Goal: Task Accomplishment & Management: Use online tool/utility

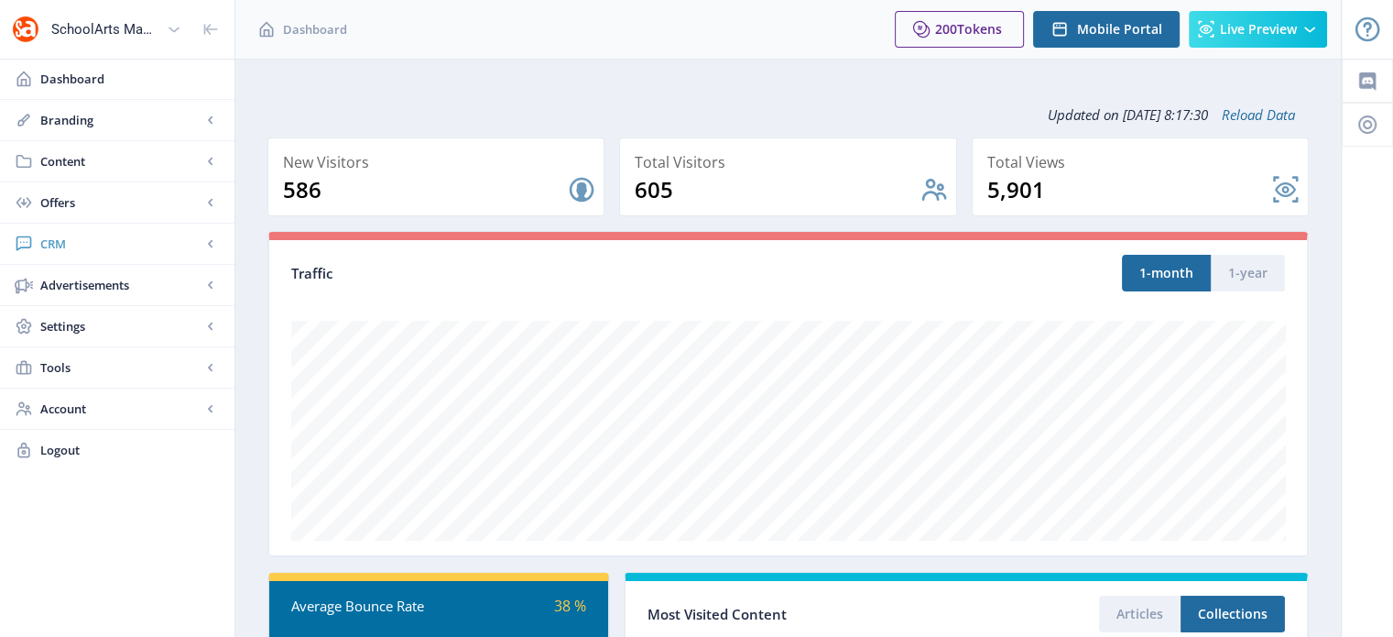
click at [61, 245] on span "CRM" at bounding box center [120, 244] width 161 height 18
click at [74, 279] on span "Readers" at bounding box center [138, 285] width 158 height 18
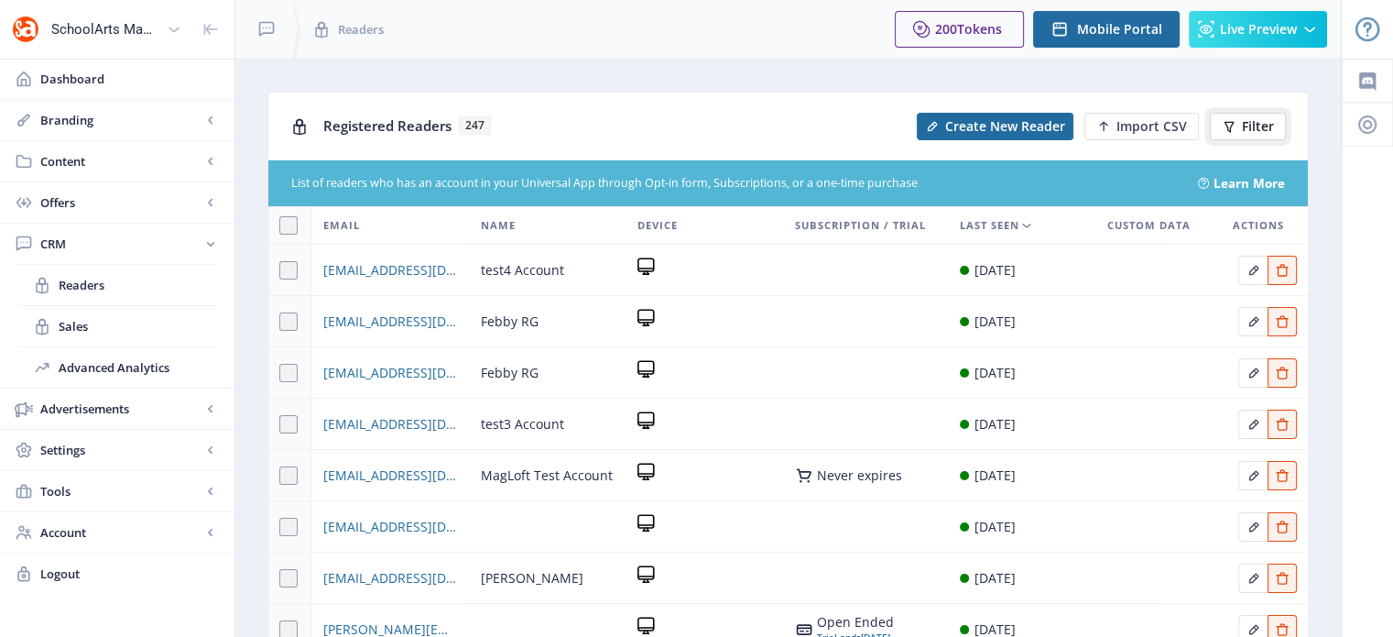
click at [1242, 135] on button "Filter" at bounding box center [1248, 126] width 76 height 27
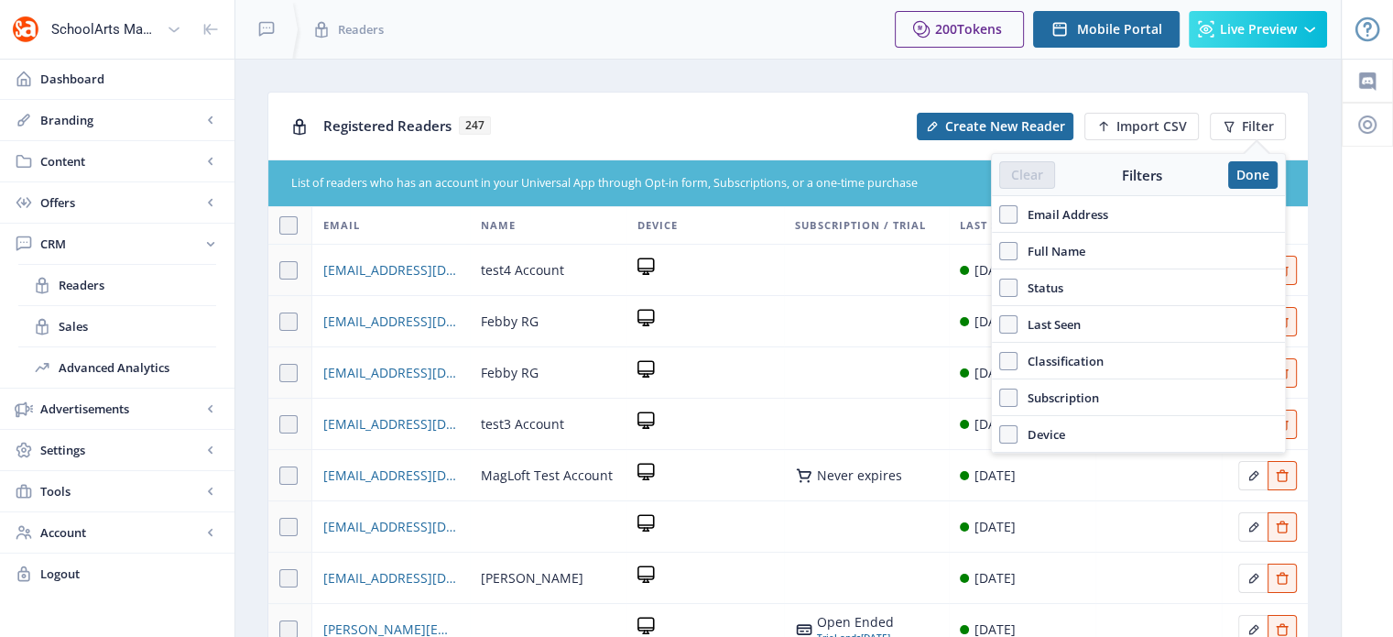
click at [1117, 252] on label "Full Name" at bounding box center [1138, 251] width 278 height 22
click at [1000, 252] on input "Full Name" at bounding box center [999, 251] width 1 height 1
checkbox input "true"
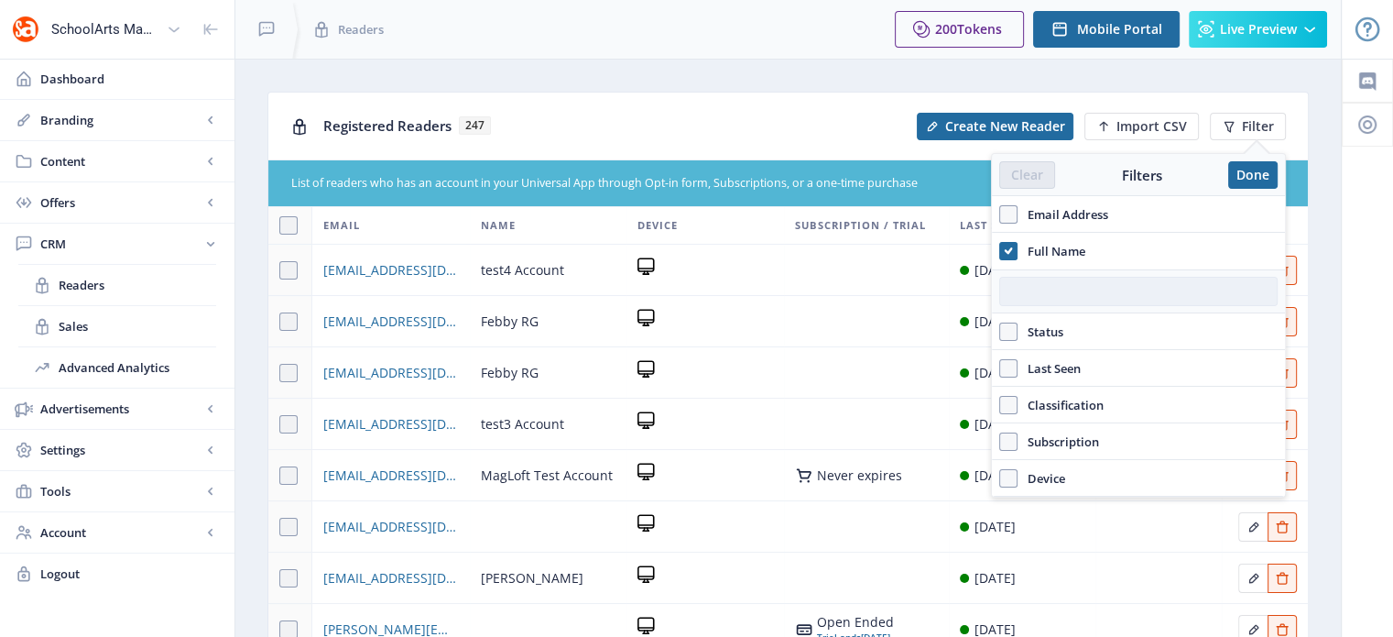
click at [1052, 299] on input "text" at bounding box center [1138, 291] width 278 height 29
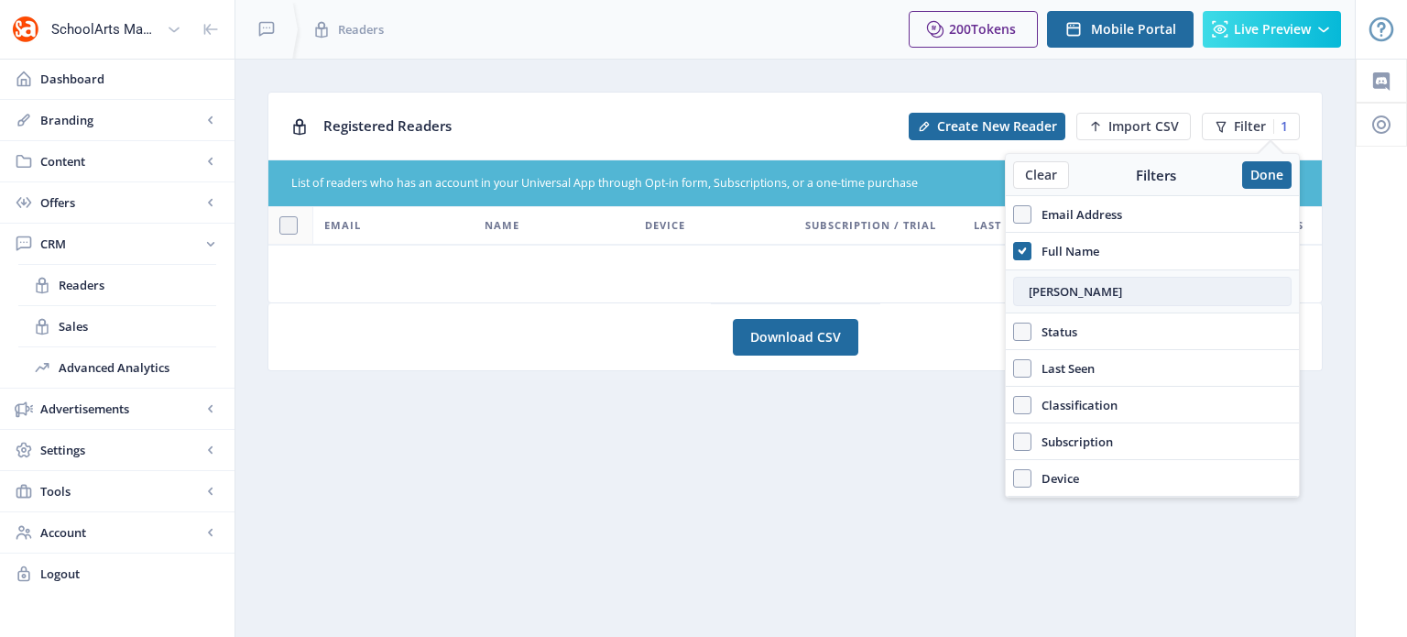
type input "[PERSON_NAME]"
click at [1026, 218] on span at bounding box center [1022, 214] width 18 height 18
click at [1014, 215] on input "Email Address" at bounding box center [1013, 214] width 1 height 1
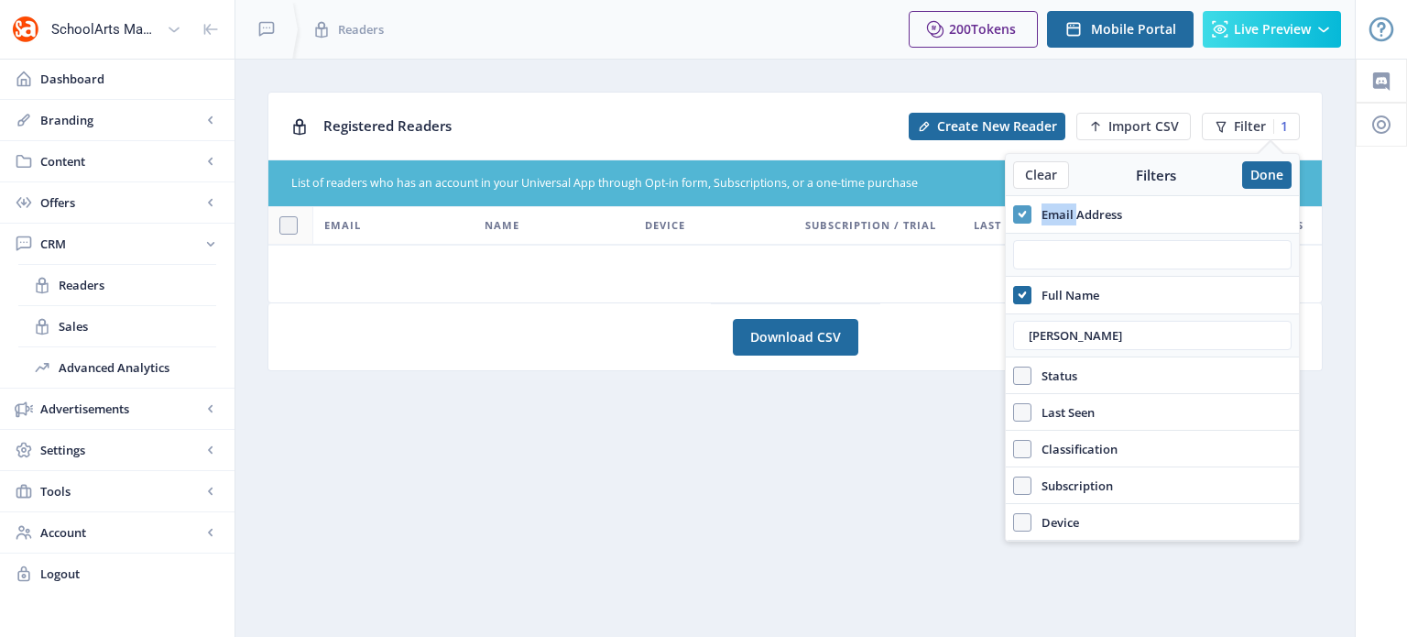
click at [1026, 218] on icon at bounding box center [1023, 214] width 8 height 18
click at [1014, 215] on input "Email Address" at bounding box center [1013, 214] width 1 height 1
checkbox input "false"
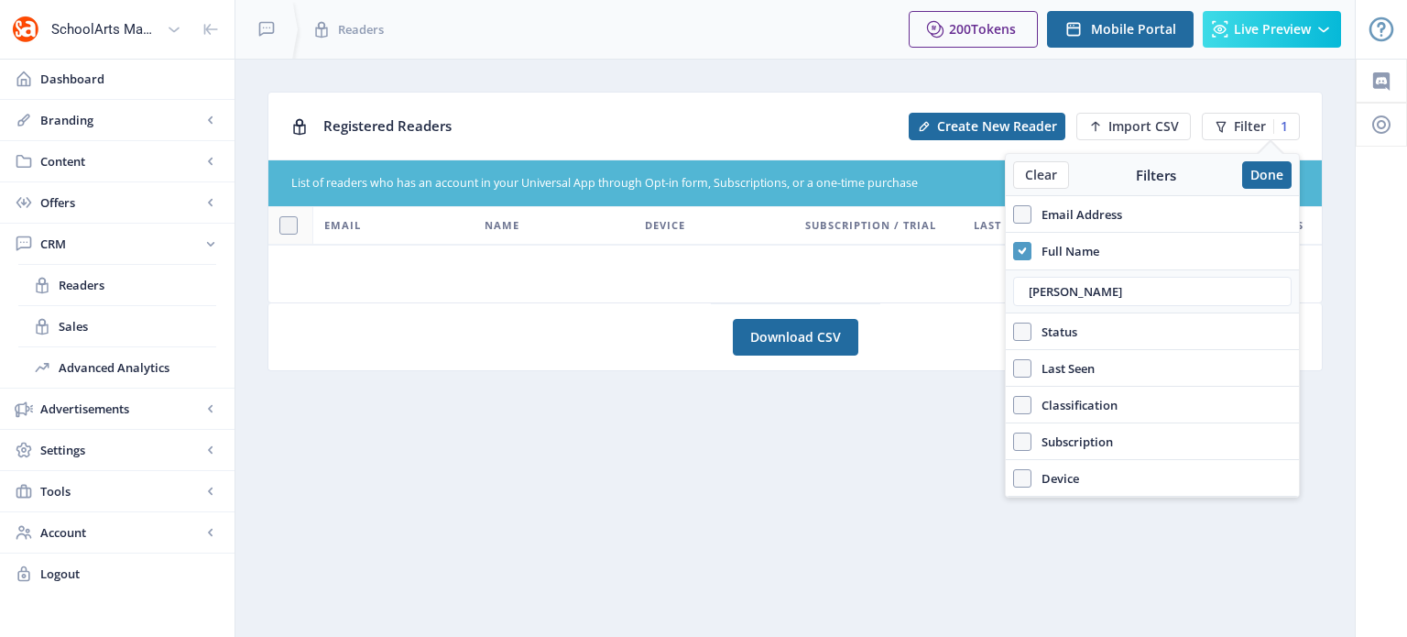
click at [1021, 248] on icon at bounding box center [1023, 251] width 8 height 18
click at [1014, 251] on input "Full Name" at bounding box center [1013, 251] width 1 height 1
checkbox input "false"
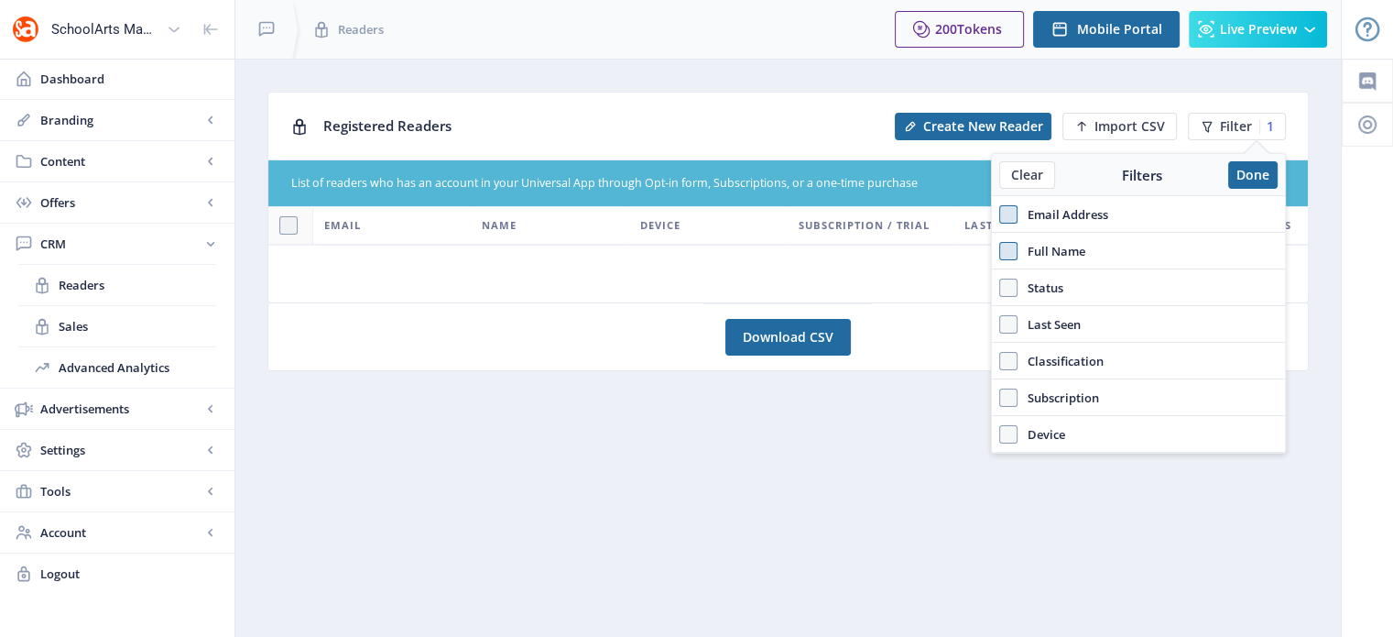
click at [1024, 212] on span "Email Address" at bounding box center [1063, 214] width 91 height 22
click at [1000, 214] on input "Email Address" at bounding box center [999, 214] width 1 height 1
checkbox input "true"
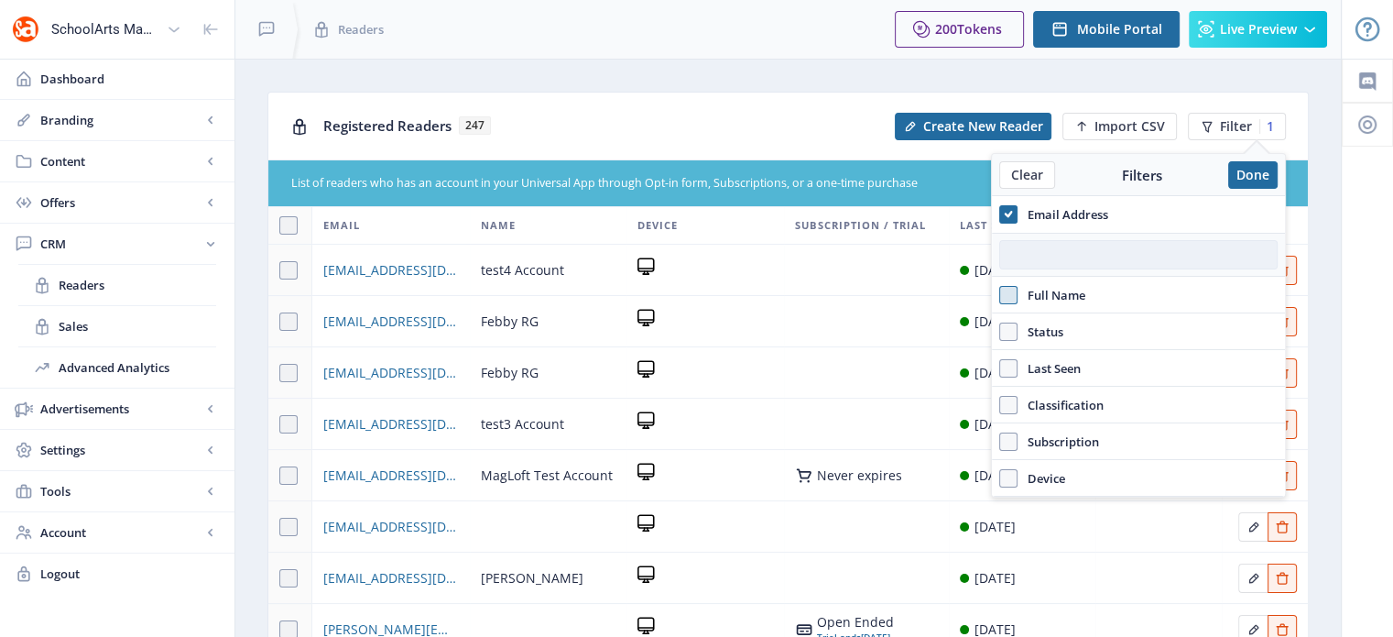
click at [1021, 255] on input "text" at bounding box center [1138, 254] width 278 height 29
paste input "[EMAIL_ADDRESS][DOMAIN_NAME]>"
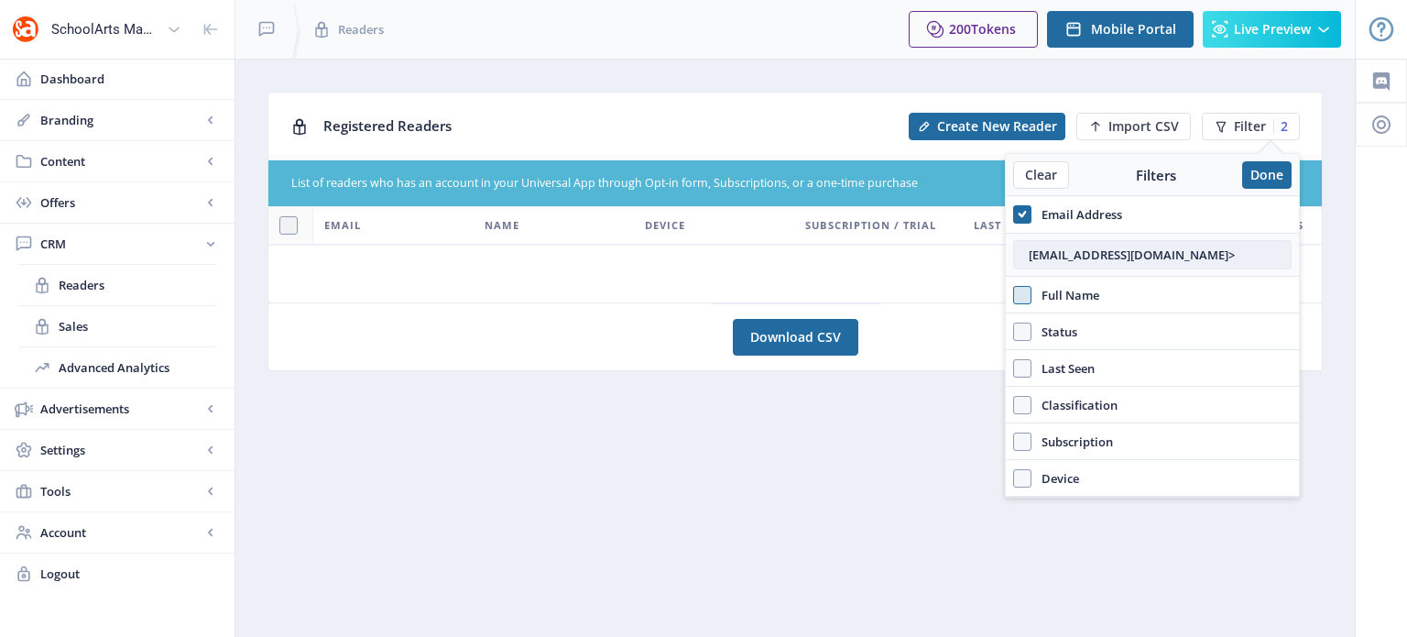
click at [1136, 257] on input "[EMAIL_ADDRESS][DOMAIN_NAME]>" at bounding box center [1152, 254] width 278 height 29
click at [1140, 254] on input "[EMAIL_ADDRESS][DOMAIN_NAME]>" at bounding box center [1152, 254] width 278 height 29
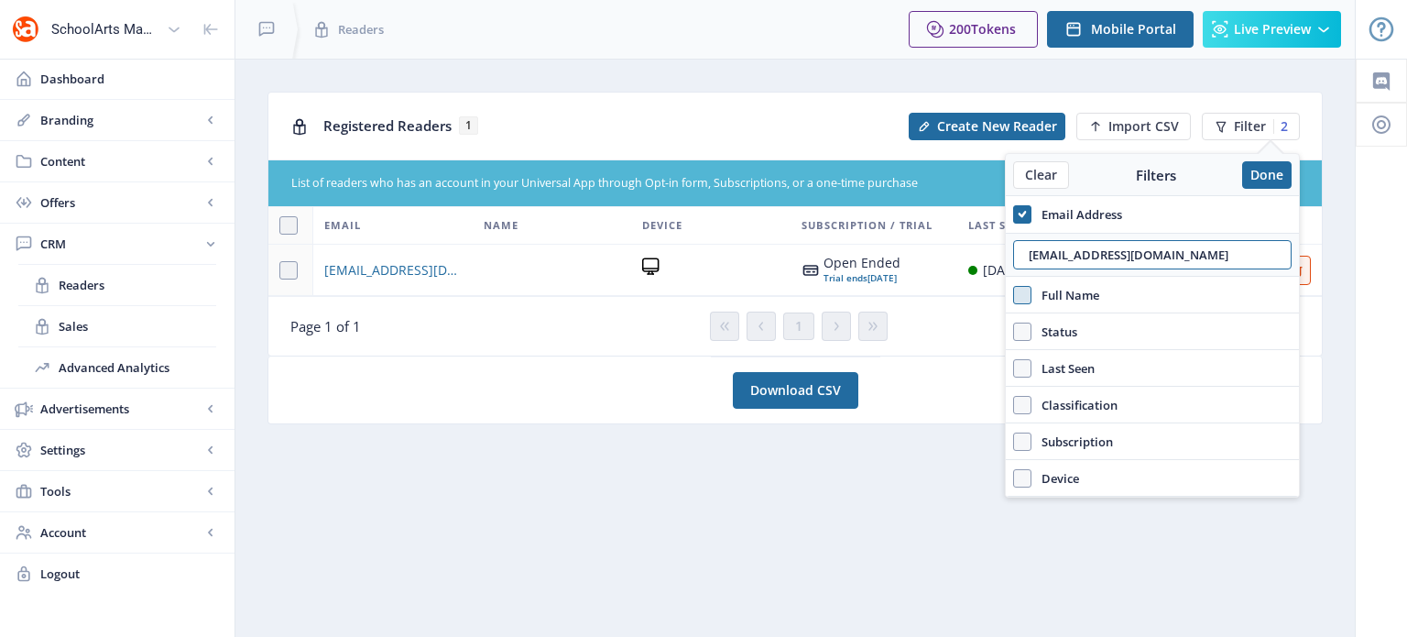
type input "[EMAIL_ADDRESS][DOMAIN_NAME]"
